Goal: Task Accomplishment & Management: Manage account settings

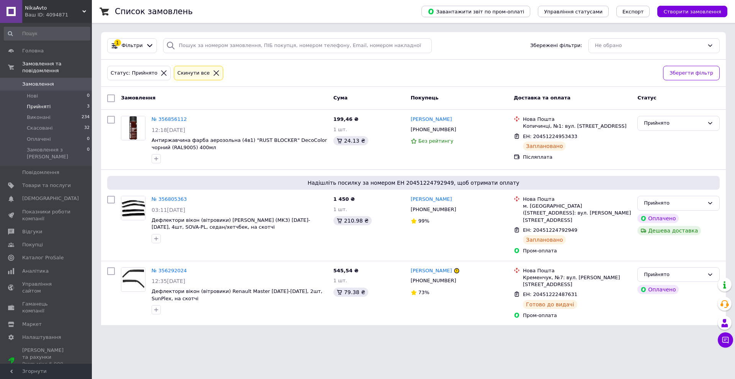
click at [38, 103] on span "Прийняті" at bounding box center [39, 106] width 24 height 7
click at [31, 103] on span "Прийняті" at bounding box center [39, 106] width 24 height 7
click at [45, 103] on span "Прийняті" at bounding box center [39, 106] width 24 height 7
click at [44, 103] on span "Прийняті" at bounding box center [39, 106] width 24 height 7
click at [47, 103] on span "Прийняті" at bounding box center [39, 106] width 24 height 7
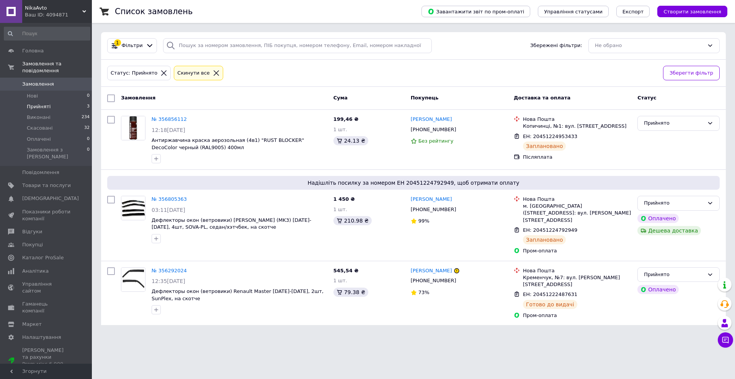
click at [47, 103] on span "Прийняті" at bounding box center [39, 106] width 24 height 7
click at [50, 101] on li "Прийняті 3" at bounding box center [47, 106] width 94 height 11
click at [37, 103] on span "Прийняті" at bounding box center [39, 106] width 24 height 7
click at [40, 112] on li "Виконані 234" at bounding box center [47, 117] width 94 height 11
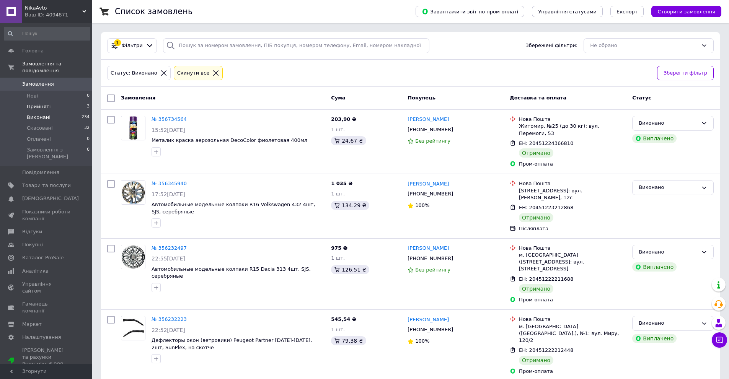
click at [43, 103] on span "Прийняті" at bounding box center [39, 106] width 24 height 7
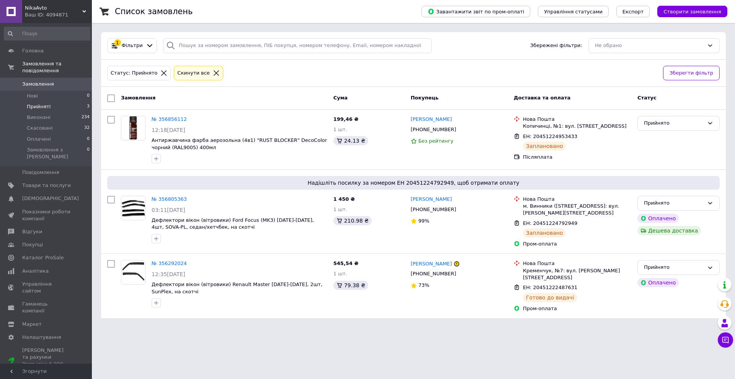
click at [43, 103] on span "Прийняті" at bounding box center [39, 106] width 24 height 7
click at [40, 103] on span "Прийняті" at bounding box center [39, 106] width 24 height 7
click at [45, 125] on span "Скасовані" at bounding box center [40, 128] width 26 height 7
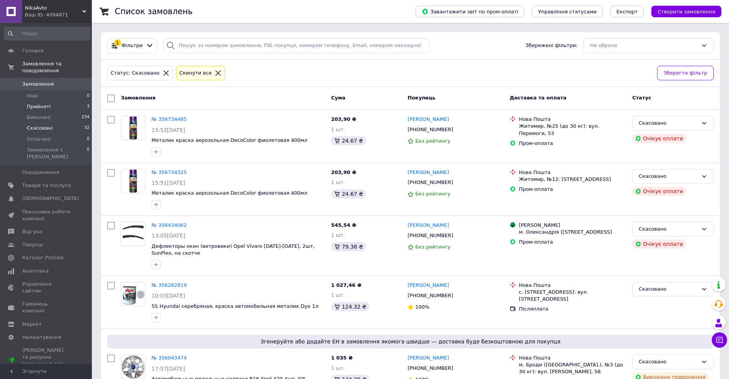
click at [44, 103] on span "Прийняті" at bounding box center [39, 106] width 24 height 7
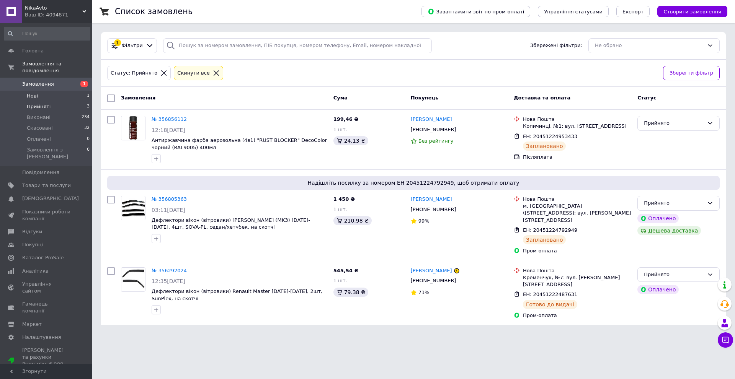
click at [53, 91] on li "Нові 1" at bounding box center [47, 96] width 94 height 11
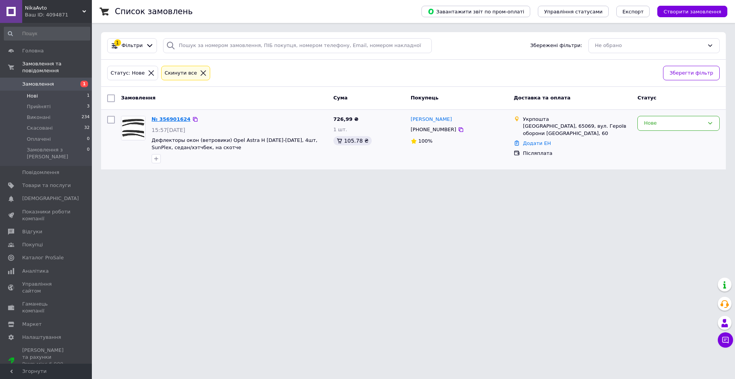
click at [174, 118] on link "№ 356901624" at bounding box center [171, 119] width 39 height 6
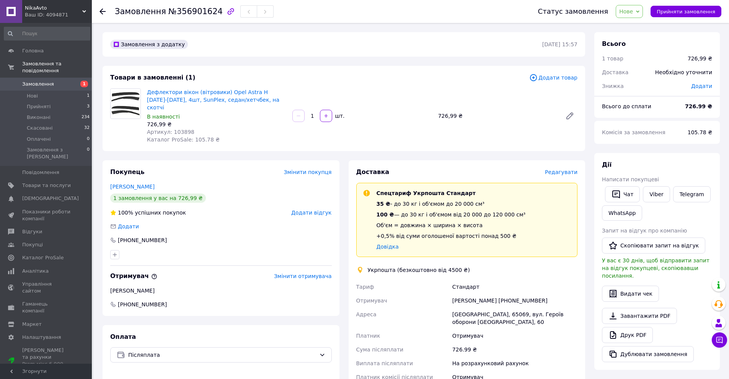
click at [180, 129] on span "Артикул: 103898" at bounding box center [170, 132] width 47 height 6
copy span "103898"
click at [31, 93] on span "Нові" at bounding box center [32, 96] width 11 height 7
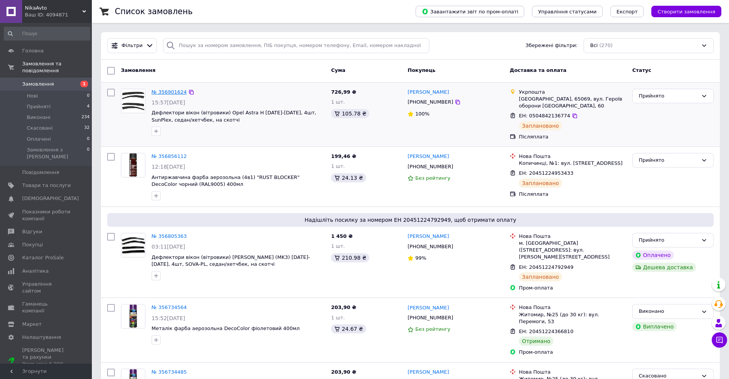
click at [168, 91] on link "№ 356901624" at bounding box center [169, 92] width 35 height 6
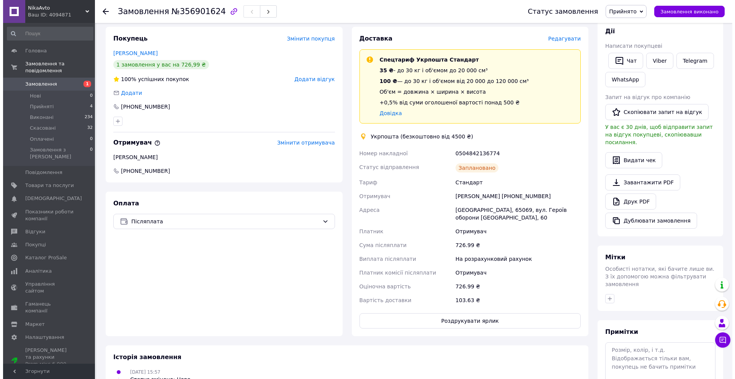
scroll to position [115, 0]
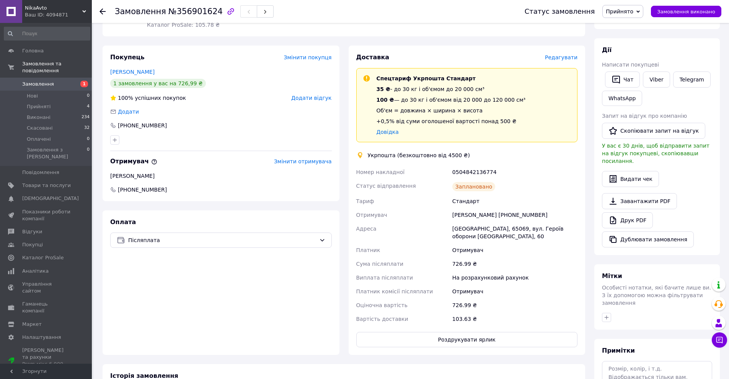
click at [570, 54] on span "Редагувати" at bounding box center [561, 57] width 33 height 6
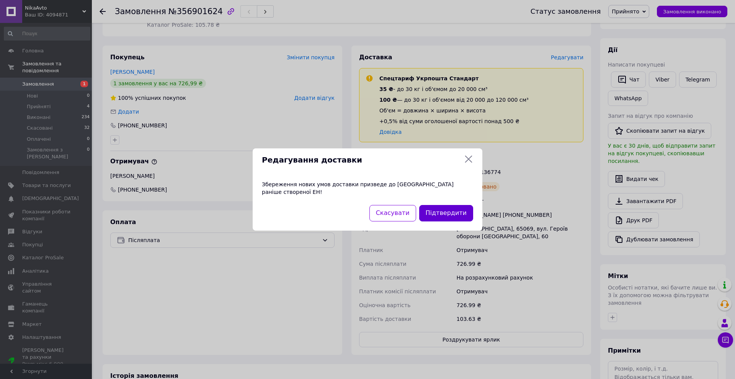
click at [440, 209] on button "Підтвердити" at bounding box center [446, 213] width 54 height 16
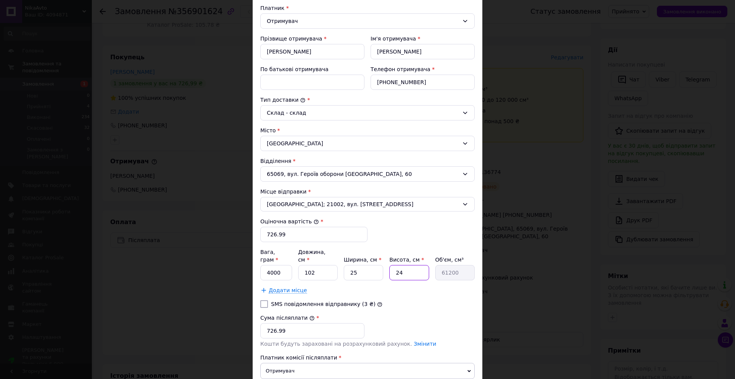
click at [407, 265] on input "24" at bounding box center [408, 272] width 39 height 15
type input "2"
type input "5100"
type input "4"
type input "10200"
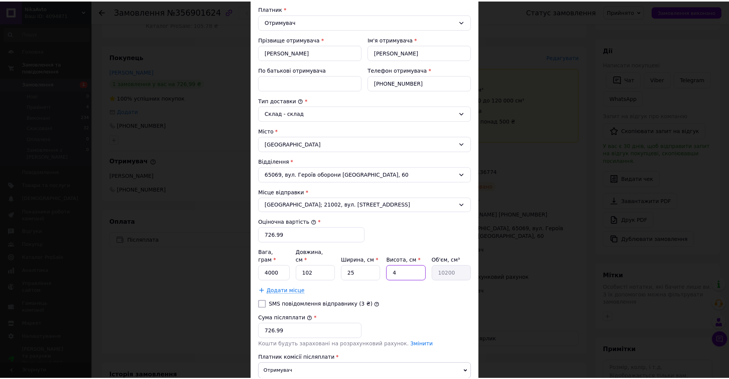
scroll to position [171, 0]
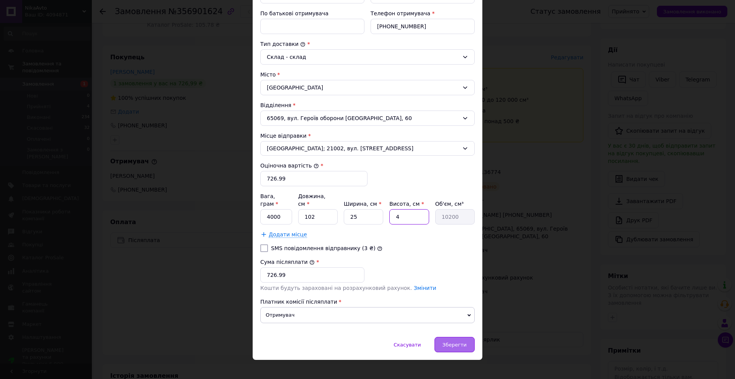
type input "4"
click at [454, 342] on span "Зберегти" at bounding box center [455, 345] width 24 height 6
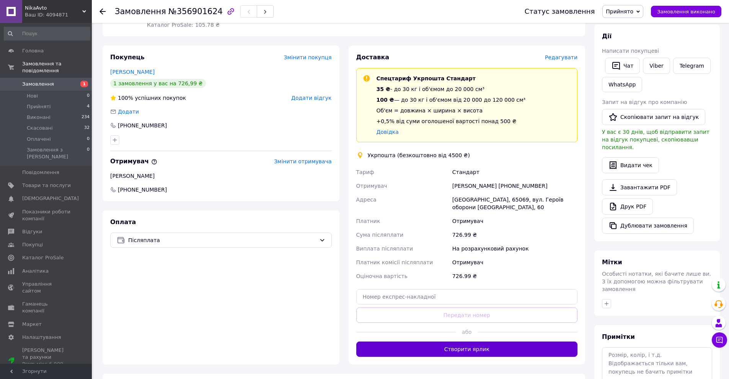
click at [493, 342] on button "Створити ярлик" at bounding box center [467, 349] width 222 height 15
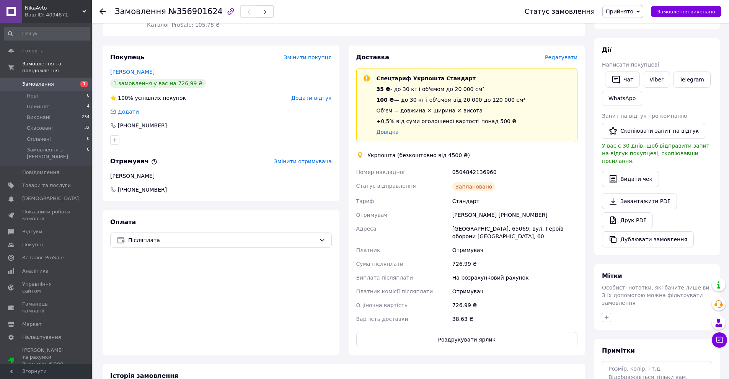
click at [464, 165] on div "0504842136960" at bounding box center [515, 172] width 128 height 14
copy div "0504842136960"
click at [482, 208] on div "Сергей Пульчо +380971558020" at bounding box center [515, 215] width 128 height 14
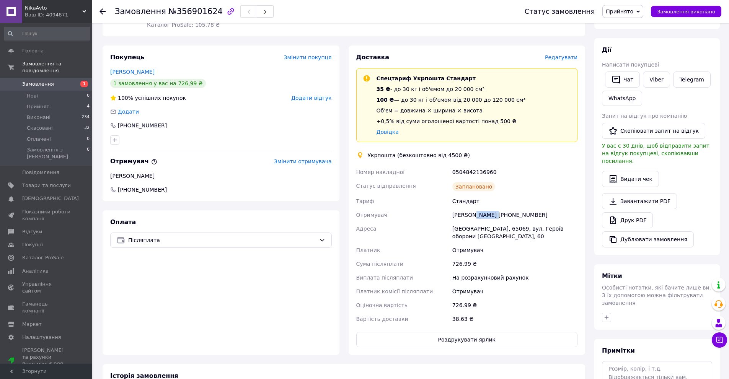
copy div "Пульчо"
click at [501, 208] on div "Сергей Пульчо +380971558020" at bounding box center [515, 215] width 128 height 14
copy div "380971558020"
click at [462, 223] on div "[GEOGRAPHIC_DATA], 65069, вул. Героїв оборони [GEOGRAPHIC_DATA], 60" at bounding box center [515, 232] width 128 height 21
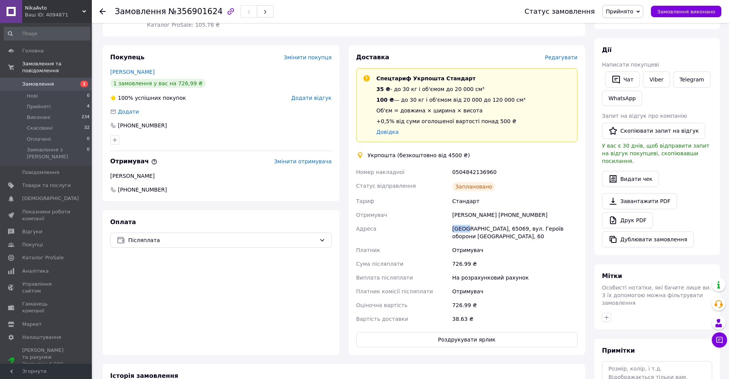
click at [462, 223] on div "[GEOGRAPHIC_DATA], 65069, вул. Героїв оборони [GEOGRAPHIC_DATA], 60" at bounding box center [515, 232] width 128 height 21
copy div "Одеса"
click at [460, 332] on button "Роздрукувати ярлик" at bounding box center [467, 339] width 222 height 15
click at [47, 103] on span "Прийняті" at bounding box center [39, 106] width 24 height 7
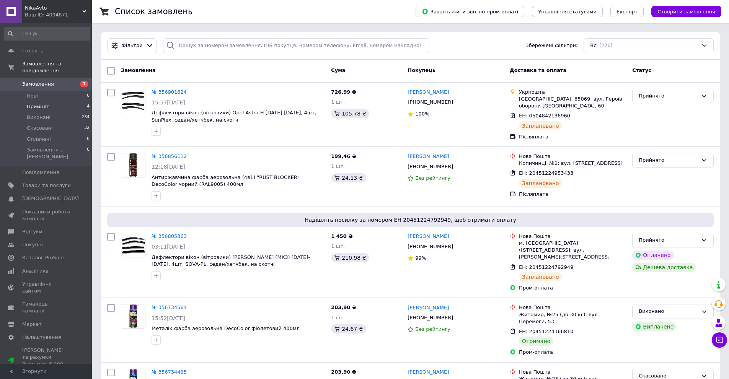
click at [38, 103] on span "Прийняті" at bounding box center [39, 106] width 24 height 7
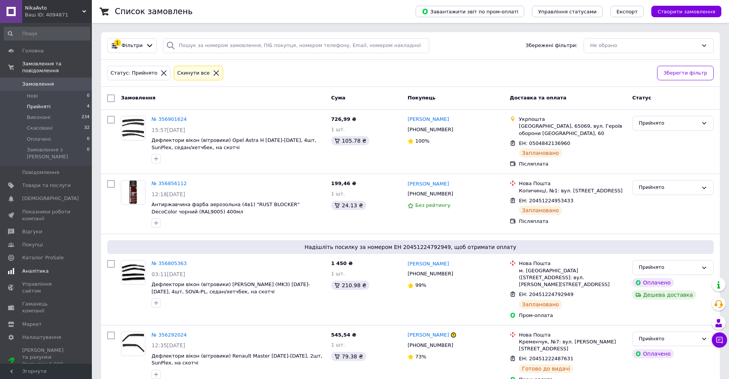
click at [41, 268] on span "Аналітика" at bounding box center [35, 271] width 26 height 7
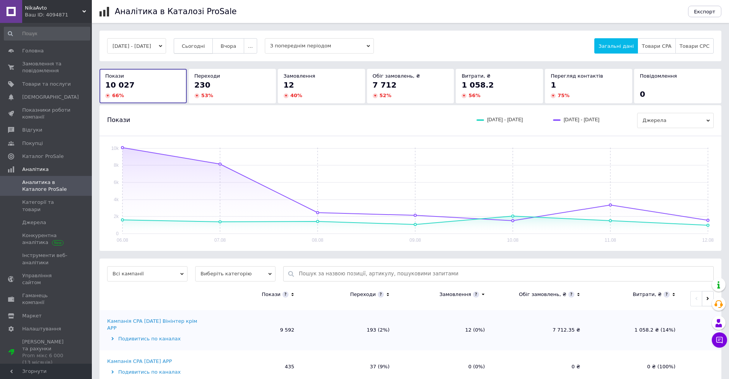
click at [205, 46] on span "Сьогодні" at bounding box center [193, 46] width 23 height 6
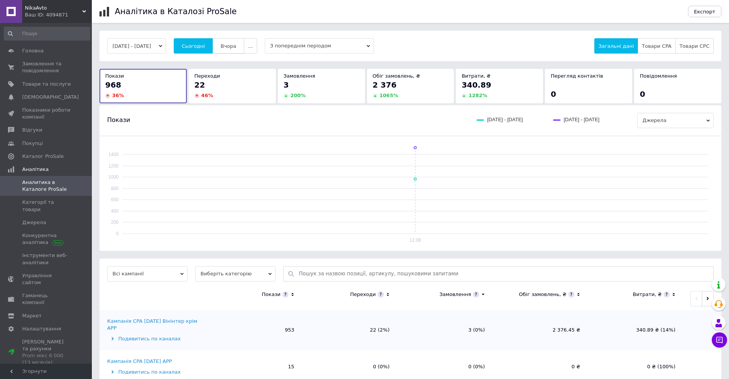
click at [233, 45] on span "Вчора" at bounding box center [229, 46] width 16 height 6
click at [205, 46] on span "Сьогодні" at bounding box center [193, 46] width 23 height 6
click at [54, 74] on span "Замовлення та повідомлення" at bounding box center [46, 67] width 49 height 14
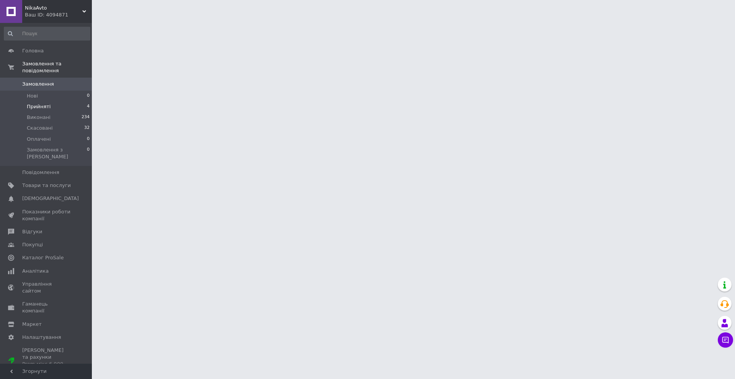
click at [43, 103] on span "Прийняті" at bounding box center [39, 106] width 24 height 7
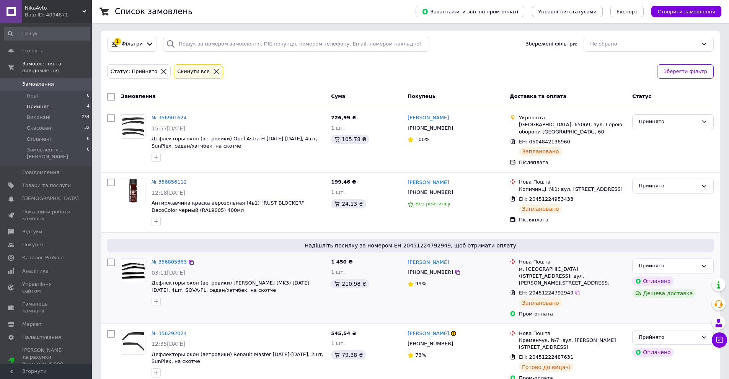
scroll to position [4, 0]
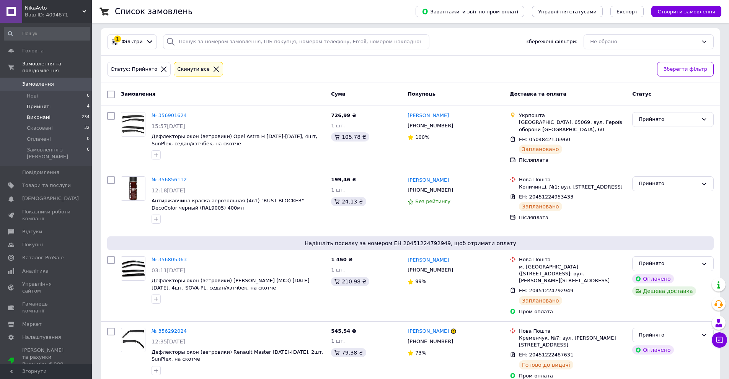
click at [44, 114] on span "Виконані" at bounding box center [39, 117] width 24 height 7
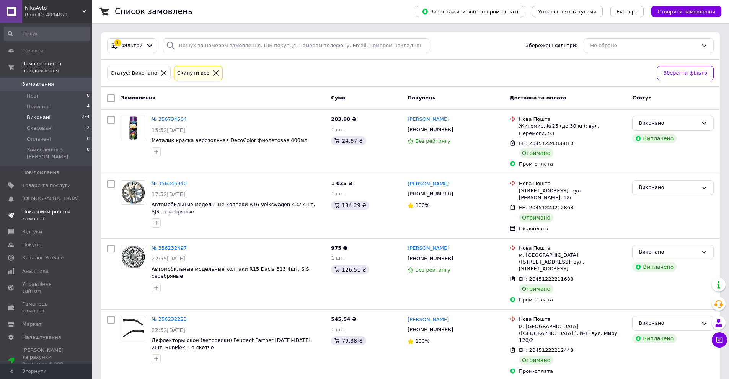
click at [39, 209] on span "Показники роботи компанії" at bounding box center [46, 216] width 49 height 14
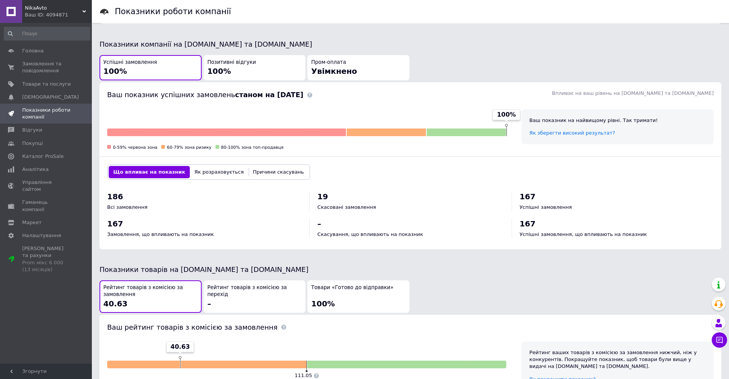
scroll to position [230, 0]
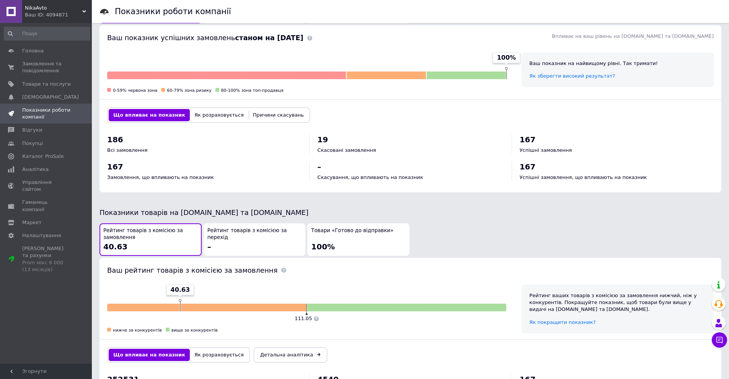
click at [357, 234] on div "Товари «Готово до відправки» 100%" at bounding box center [358, 239] width 95 height 25
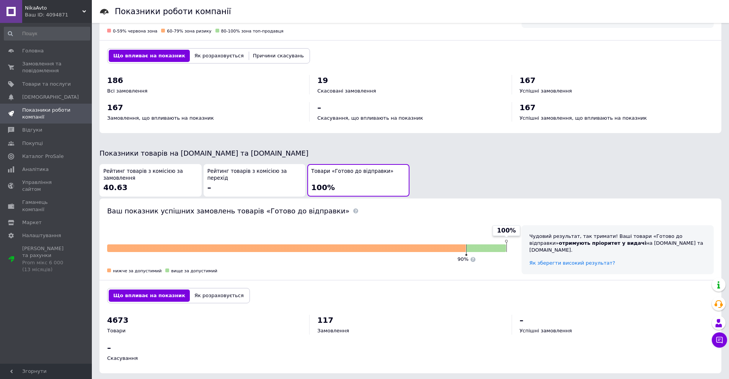
scroll to position [292, 0]
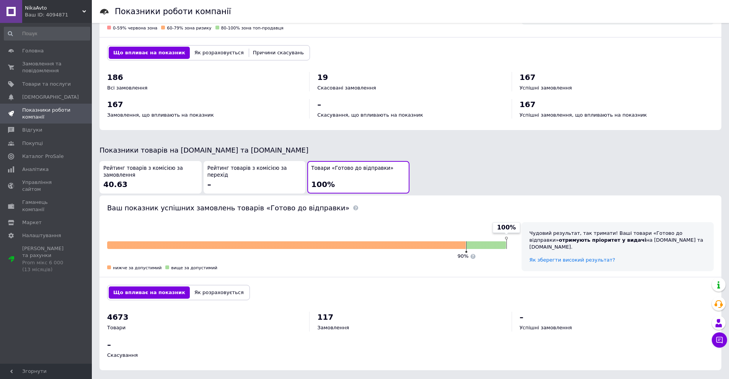
drag, startPoint x: 160, startPoint y: 172, endPoint x: 188, endPoint y: 173, distance: 27.2
click at [161, 172] on span "Рейтинг товарів з комісією за замовлення" at bounding box center [150, 172] width 95 height 14
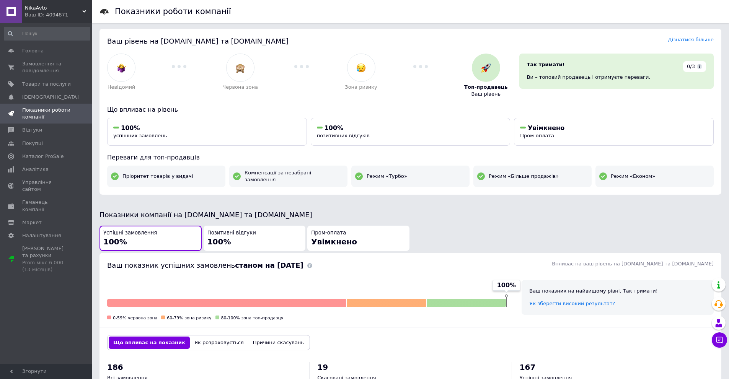
scroll to position [0, 0]
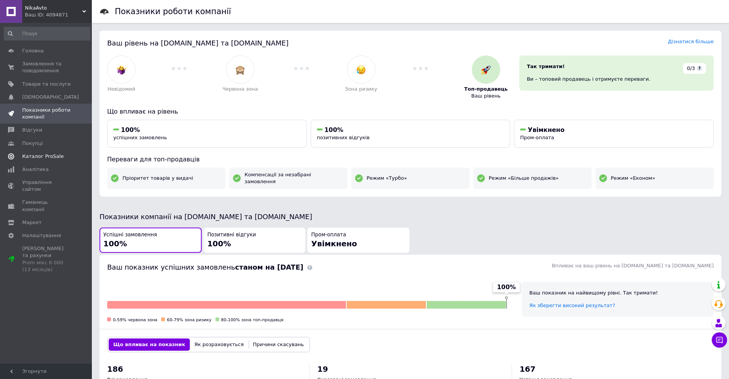
click at [42, 157] on span "Каталог ProSale" at bounding box center [42, 156] width 41 height 7
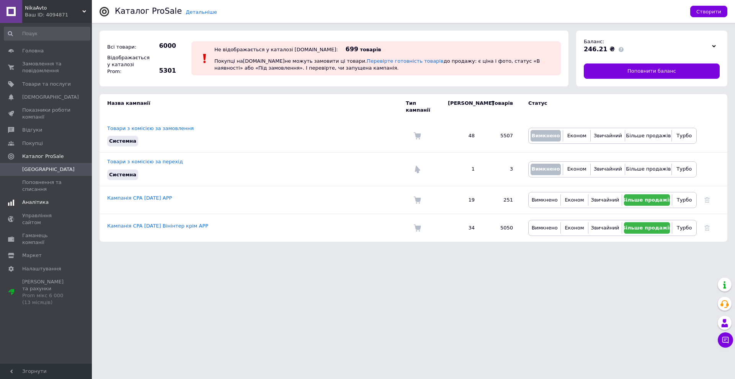
click at [41, 203] on span "Аналітика" at bounding box center [35, 202] width 26 height 7
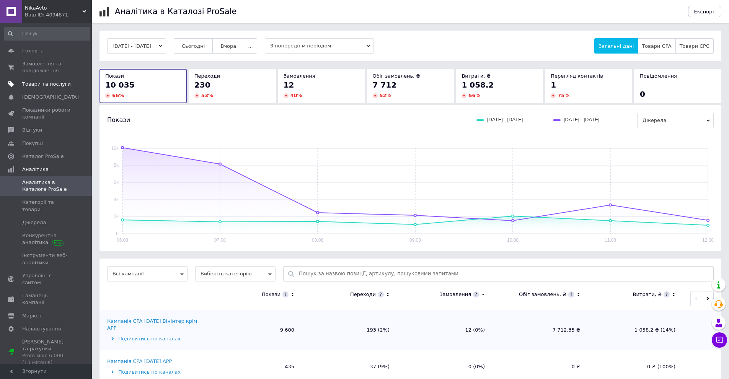
click at [45, 82] on span "Товари та послуги" at bounding box center [46, 84] width 49 height 7
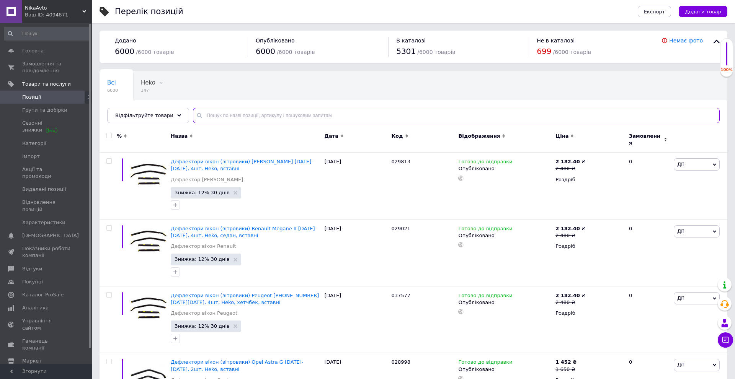
click at [256, 116] on input "text" at bounding box center [456, 115] width 527 height 15
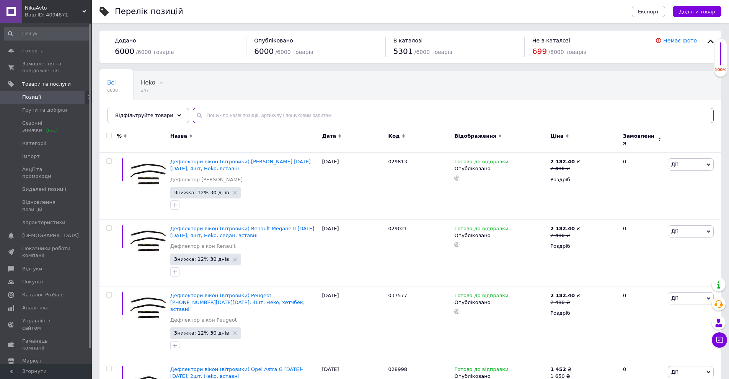
paste input "099639"
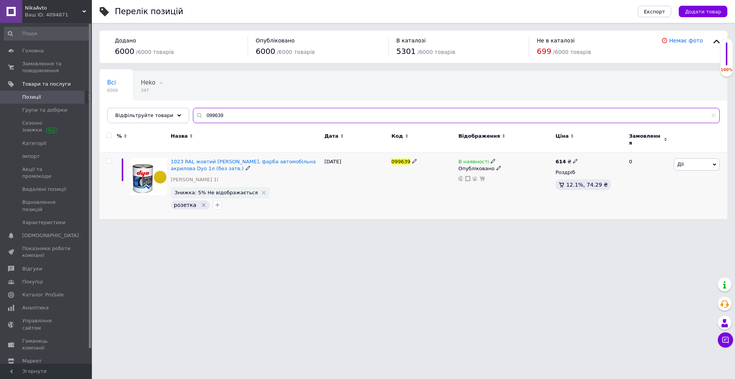
type input "099639"
click at [491, 159] on icon at bounding box center [493, 161] width 5 height 5
click at [518, 165] on li "Немає в наявності" at bounding box center [535, 167] width 73 height 11
click at [47, 63] on span "Замовлення та повідомлення" at bounding box center [46, 67] width 49 height 14
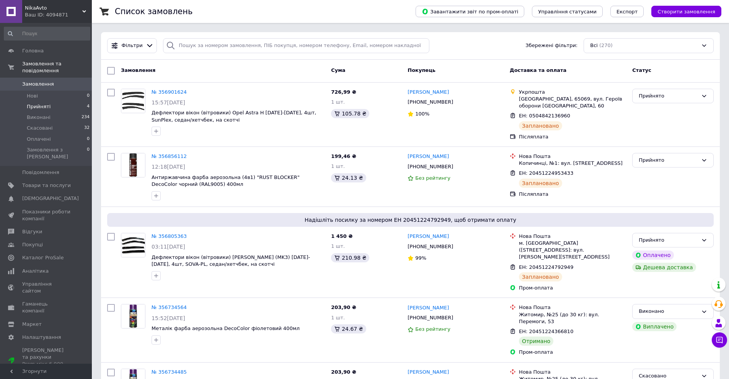
click at [39, 103] on span "Прийняті" at bounding box center [39, 106] width 24 height 7
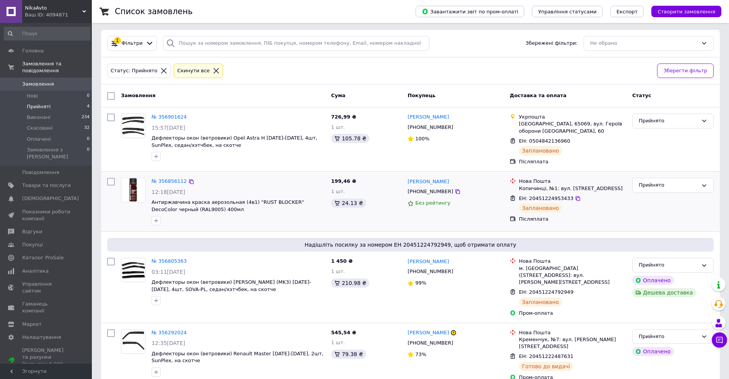
scroll to position [4, 0]
